Goal: Task Accomplishment & Management: Manage account settings

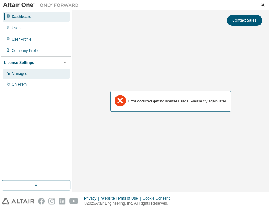
click at [22, 72] on div "Managed" at bounding box center [20, 73] width 16 height 5
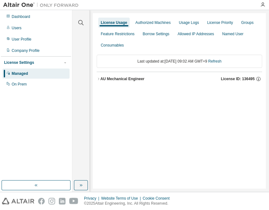
click at [112, 79] on div "AU Mechanical Engineer" at bounding box center [122, 78] width 44 height 5
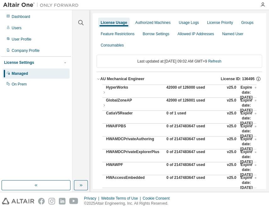
click at [178, 88] on div "42000 of 126000 used" at bounding box center [194, 92] width 57 height 15
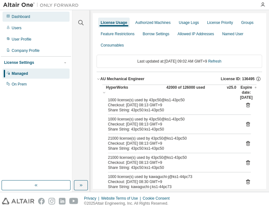
click at [29, 16] on div "Dashboard" at bounding box center [21, 16] width 19 height 5
